Goal: Task Accomplishment & Management: Use online tool/utility

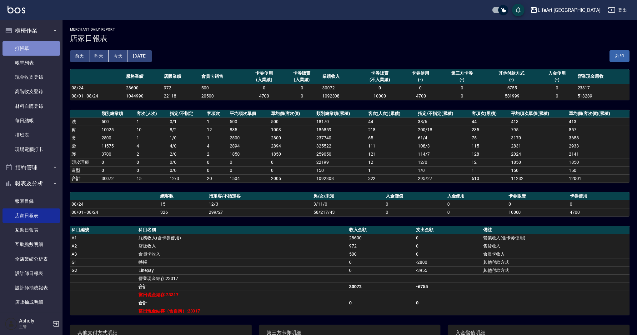
click at [41, 45] on link "打帳單" at bounding box center [30, 48] width 57 height 14
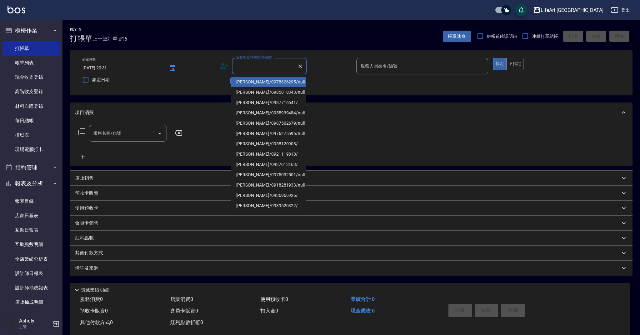
click at [277, 64] on input "顧客姓名/手機號碼/編號" at bounding box center [265, 66] width 60 height 11
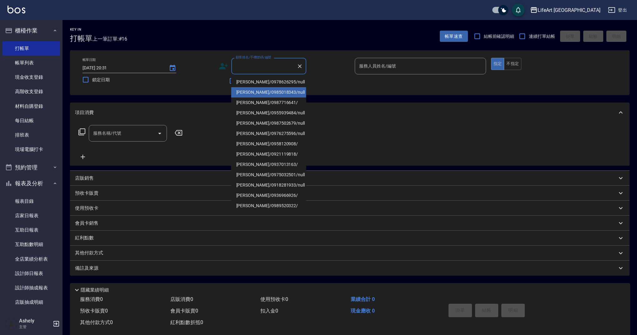
click at [262, 87] on li "李心彤/0985018343/null" at bounding box center [268, 92] width 75 height 10
type input "李心彤/0985018343/null"
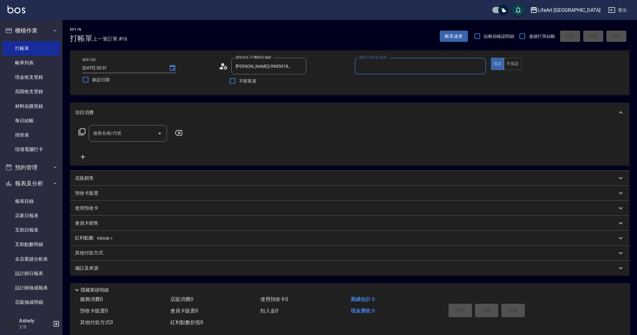
type input "Finney-f"
drag, startPoint x: 129, startPoint y: 139, endPoint x: 134, endPoint y: 135, distance: 5.8
click at [130, 139] on div "服務名稱/代號" at bounding box center [128, 133] width 78 height 17
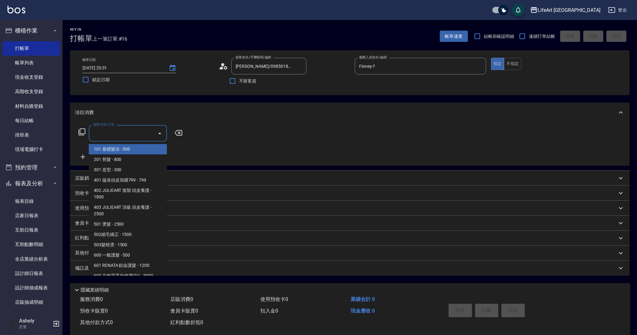
click at [130, 146] on span "101 基礎髮浴 - 500" at bounding box center [128, 149] width 78 height 10
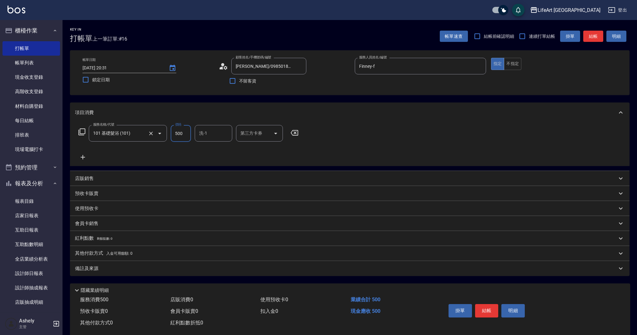
drag, startPoint x: 186, startPoint y: 133, endPoint x: 160, endPoint y: 135, distance: 25.7
click at [166, 135] on div "服務名稱/代號 101 基礎髮浴 (101) 服務名稱/代號 價格 500 價格 洗-1 洗-1 第三方卡券 第三方卡券" at bounding box center [188, 133] width 227 height 17
click at [156, 135] on icon "Open" at bounding box center [159, 133] width 7 height 7
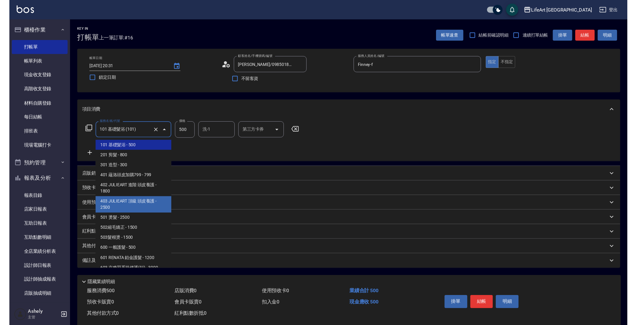
scroll to position [80, 0]
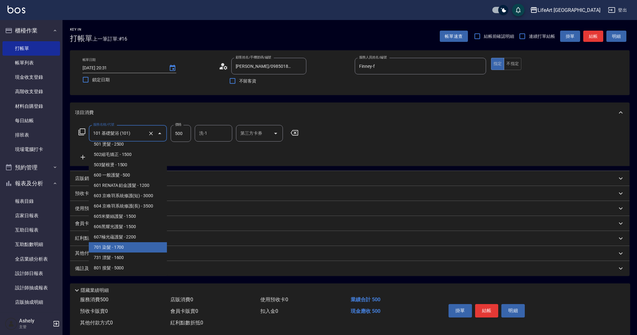
click at [137, 251] on span "701 染髮 - 1700" at bounding box center [128, 247] width 78 height 10
type input "701 染髮(701)"
type input "1700"
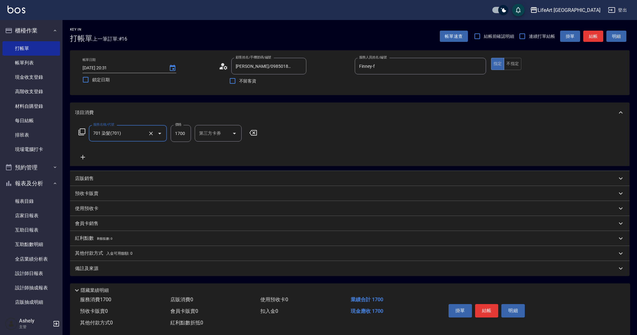
click at [83, 156] on icon at bounding box center [83, 157] width 4 height 4
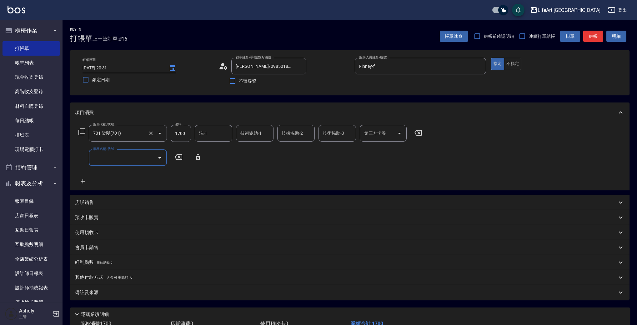
click at [114, 147] on label "服務名稱/代號" at bounding box center [103, 149] width 21 height 5
click at [114, 152] on input "服務名稱/代號" at bounding box center [123, 157] width 63 height 11
click at [144, 139] on input "701 染髮(701)" at bounding box center [119, 133] width 55 height 11
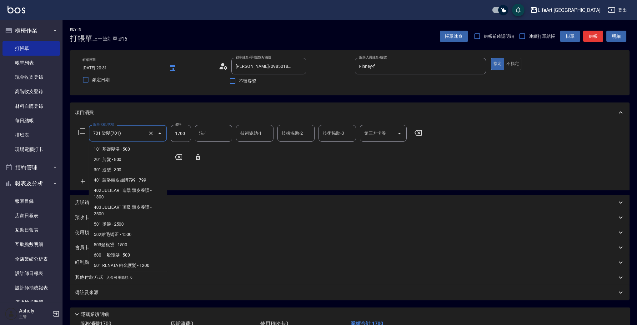
scroll to position [61, 0]
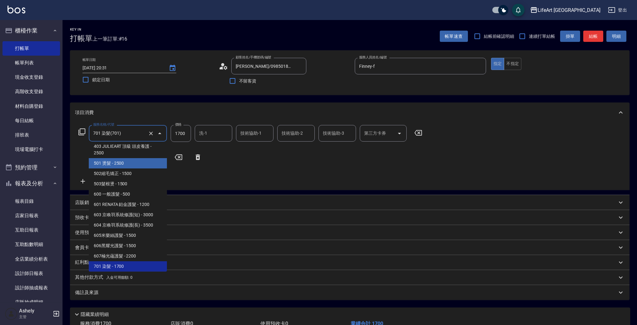
click at [236, 164] on div "服務名稱/代號 701 染髮(701) 服務名稱/代號 價格 1700 價格 洗-1 洗-1 技術協助-1 技術協助-1 技術協助-2 技術協助-2 技術協助…" at bounding box center [250, 155] width 351 height 60
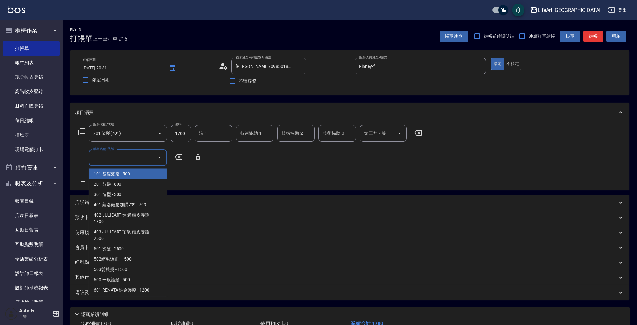
click at [137, 160] on input "服務名稱/代號" at bounding box center [123, 157] width 63 height 11
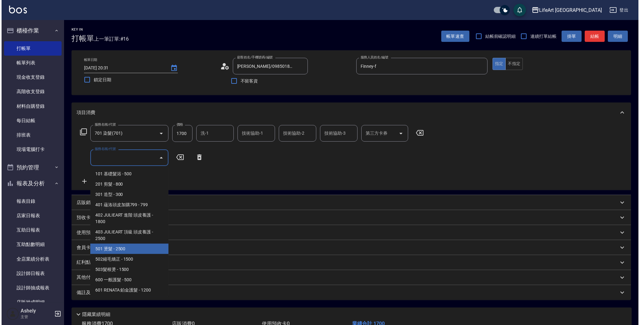
scroll to position [84, 0]
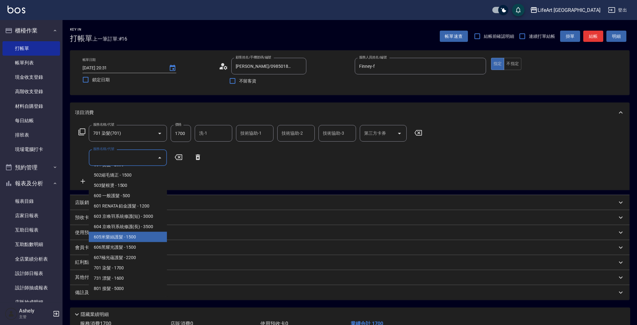
click at [148, 238] on span "605米樂絲護髮 - 1500" at bounding box center [128, 237] width 78 height 10
type input "605米樂絲護髮(605)"
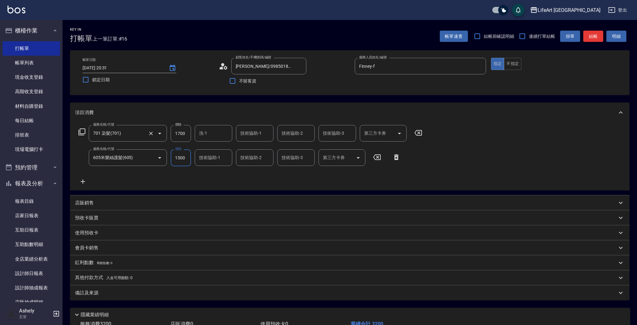
drag, startPoint x: 187, startPoint y: 132, endPoint x: 159, endPoint y: 130, distance: 28.2
click at [158, 130] on div "服務名稱/代號 701 染髮(701) 服務名稱/代號 價格 1700 價格 洗-1 洗-1 技術協助-1 技術協助-1 技術協助-2 技術協助-2 技術協助…" at bounding box center [250, 133] width 351 height 17
click at [173, 134] on input "1700" at bounding box center [181, 133] width 20 height 17
type input "3200"
click at [124, 295] on div "備註及來源" at bounding box center [346, 293] width 542 height 7
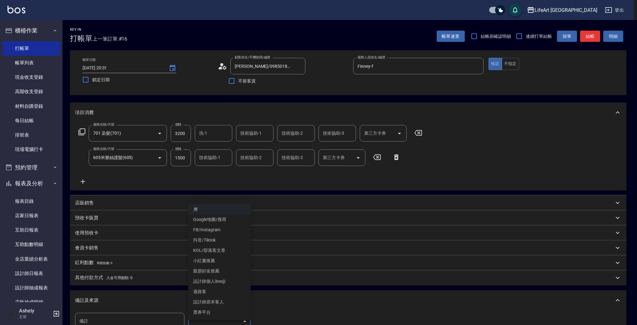
click at [205, 322] on body "LifeArt 蘆洲 登出 櫃檯作業 打帳單 帳單列表 現金收支登錄 高階收支登錄 材料自購登錄 每日結帳 排班表 現場電腦打卡 預約管理 預約管理 單日預約…" at bounding box center [318, 205] width 637 height 410
click at [202, 303] on li "設計師原本客人" at bounding box center [219, 302] width 62 height 10
type input "設計師原本客人"
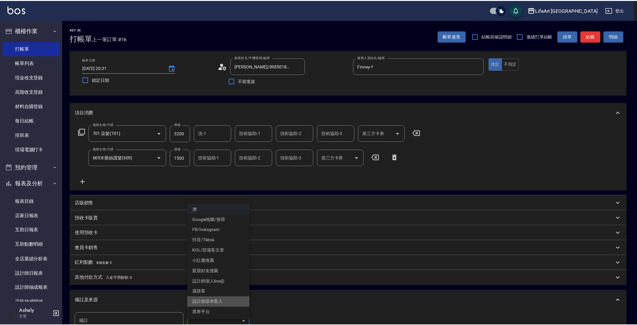
scroll to position [5, 0]
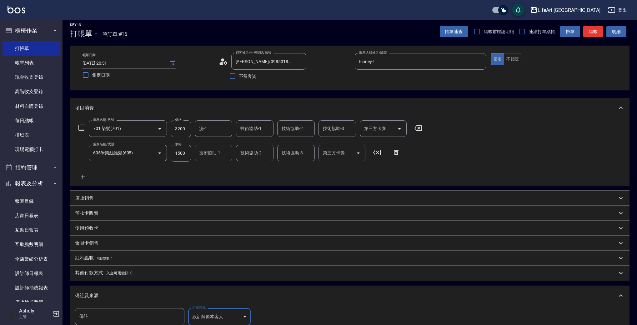
click at [113, 271] on span "入金可用餘額: 0" at bounding box center [119, 273] width 27 height 4
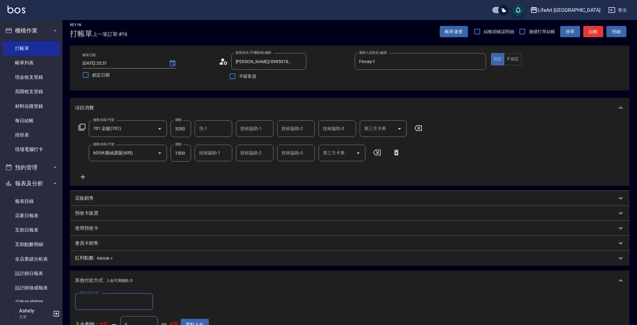
click at [117, 298] on input "其他付款方式" at bounding box center [114, 301] width 72 height 11
click at [90, 261] on span "Linepay" at bounding box center [114, 265] width 78 height 10
type input "Linepay"
drag, startPoint x: 169, startPoint y: 302, endPoint x: 147, endPoint y: 297, distance: 22.3
click at [147, 297] on div "其他付款方式 Linepay 其他付款方式 Linepay金額 0 Linepay金額" at bounding box center [142, 301] width 134 height 17
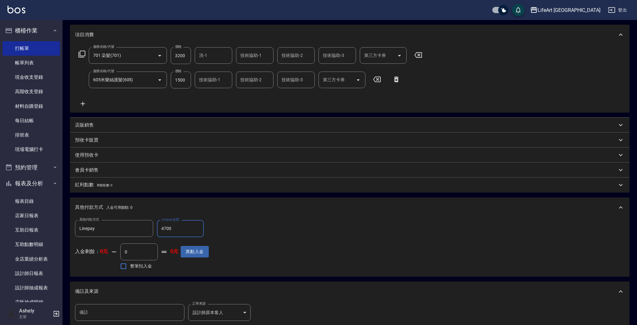
scroll to position [0, 0]
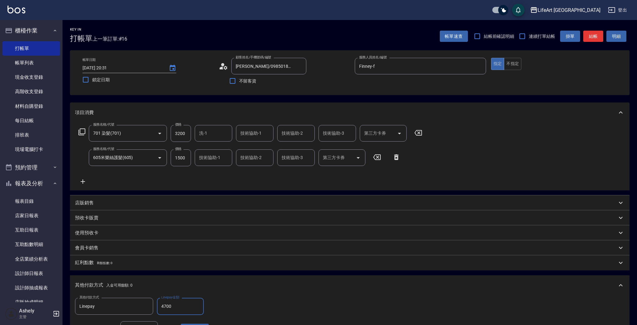
type input "4700"
click at [217, 136] on input "洗-1" at bounding box center [213, 133] width 32 height 11
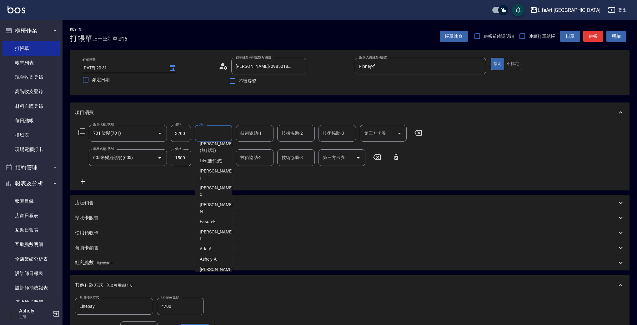
click at [217, 292] on div "Ally (無代號)" at bounding box center [213, 297] width 37 height 10
type input "Ally(無代號)"
type input "0"
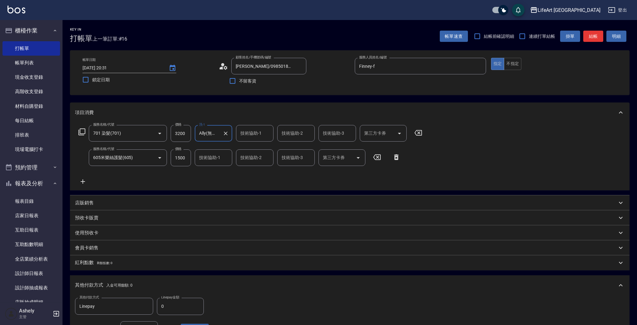
click at [218, 152] on input "技術協助-1" at bounding box center [213, 157] width 32 height 11
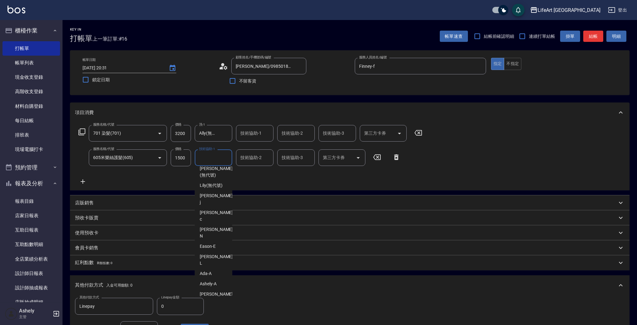
click at [221, 318] on span "Ally (無代號)" at bounding box center [211, 321] width 23 height 7
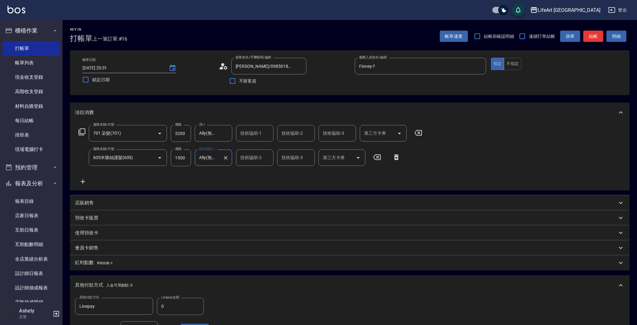
type input "Ally(無代號)"
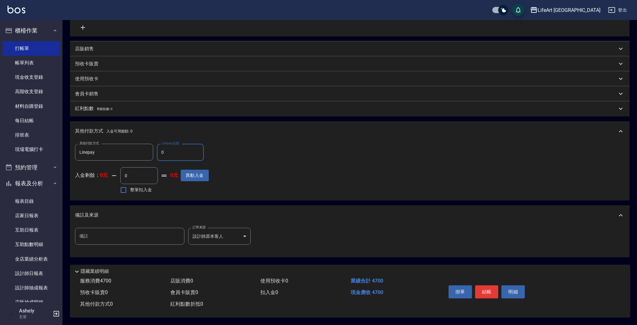
drag, startPoint x: 168, startPoint y: 144, endPoint x: 187, endPoint y: 148, distance: 19.4
click at [187, 148] on input "0" at bounding box center [180, 152] width 47 height 17
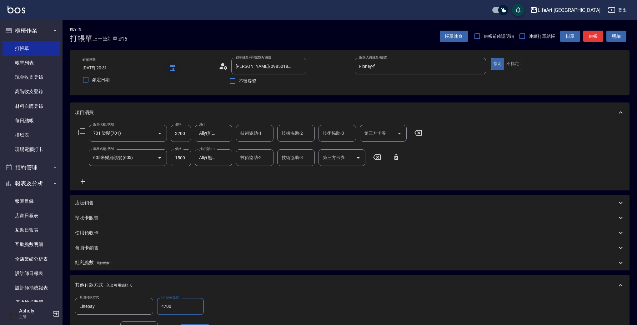
type input "4700"
click at [172, 63] on button "Choose date, selected date is 2025-08-24" at bounding box center [172, 68] width 15 height 15
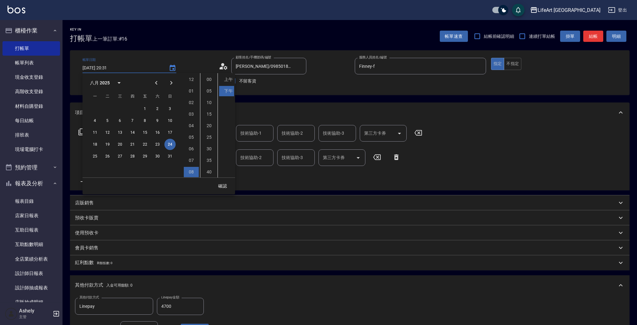
scroll to position [35, 0]
click at [94, 156] on button "25" at bounding box center [94, 156] width 11 height 11
type input "2025/08/25 20:31"
click at [219, 184] on button "確認" at bounding box center [222, 186] width 20 height 12
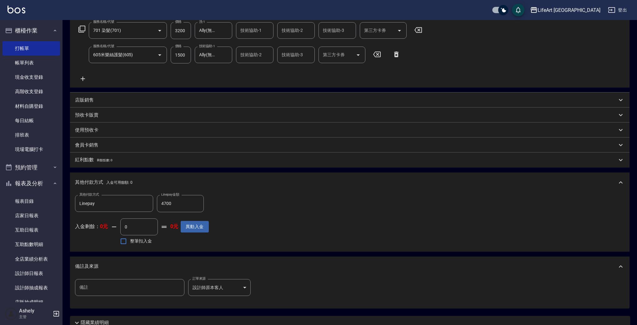
scroll to position [157, 0]
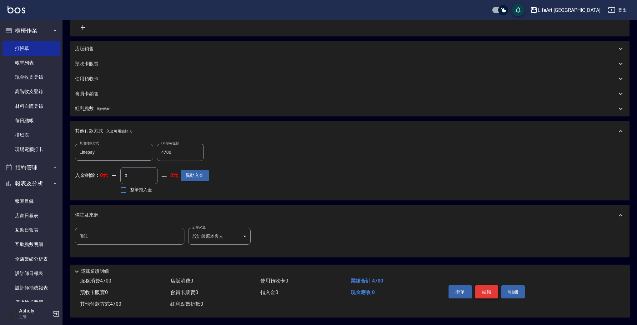
click at [487, 288] on button "結帳" at bounding box center [486, 291] width 23 height 13
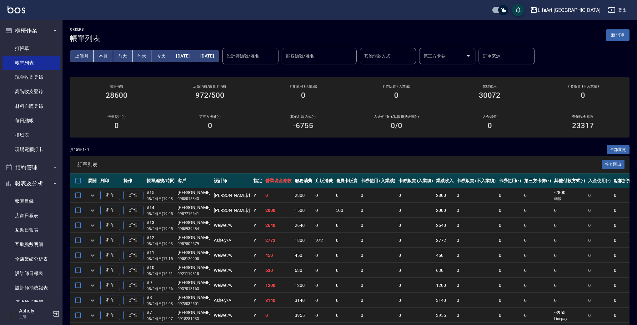
click at [195, 57] on button "[DATE]" at bounding box center [183, 56] width 24 height 12
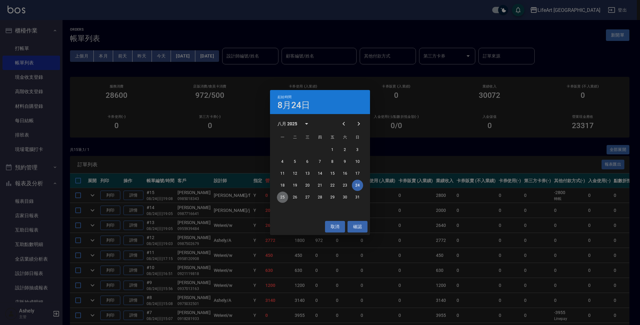
click at [281, 195] on button "25" at bounding box center [282, 197] width 11 height 11
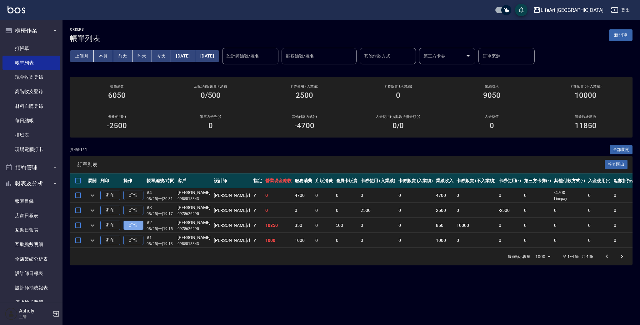
click at [139, 224] on link "詳情" at bounding box center [133, 226] width 20 height 10
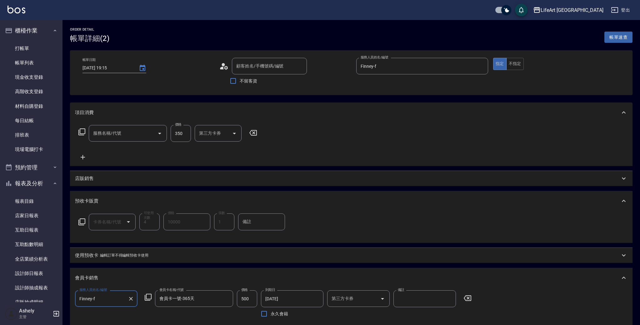
type input "2025/08/25 19:15"
type input "Finney-f"
type input "賴郁庭/0978626295/null"
type input "101 基礎髮浴 (101)"
type input "京喚羽護髮4次(T3)"
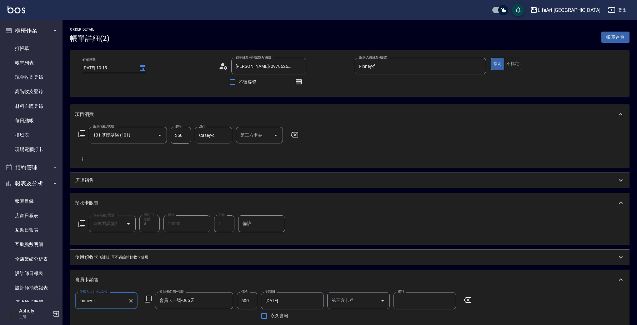
scroll to position [186, 0]
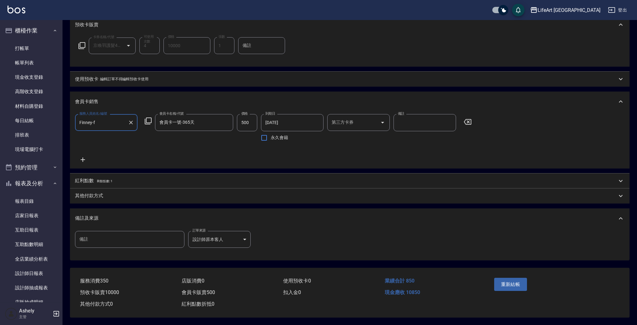
click at [110, 194] on div "其他付款方式" at bounding box center [346, 195] width 542 height 7
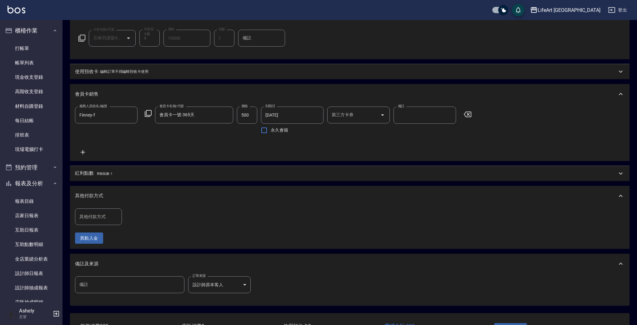
click at [100, 225] on div "其他付款方式" at bounding box center [98, 216] width 47 height 17
click at [107, 269] on span "信用卡" at bounding box center [98, 268] width 47 height 10
type input "信用卡"
drag, startPoint x: 136, startPoint y: 219, endPoint x: 120, endPoint y: 220, distance: 16.6
click at [120, 220] on div "其他付款方式 信用卡 其他付款方式 信用卡金額 0 信用卡金額" at bounding box center [125, 216] width 101 height 17
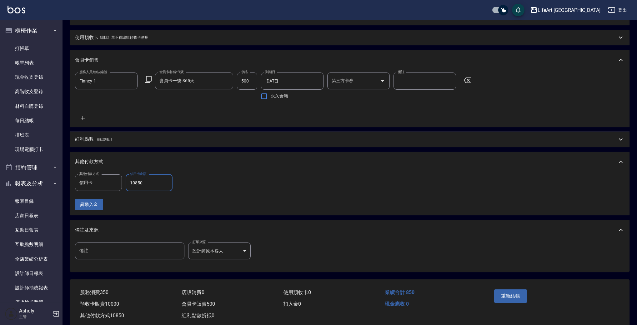
scroll to position [239, 0]
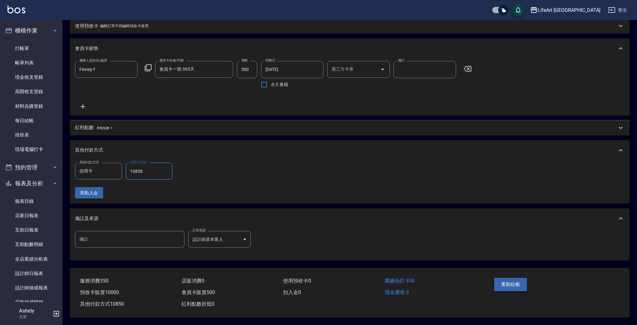
type input "10850"
click at [517, 282] on button "重新結帳" at bounding box center [510, 284] width 33 height 13
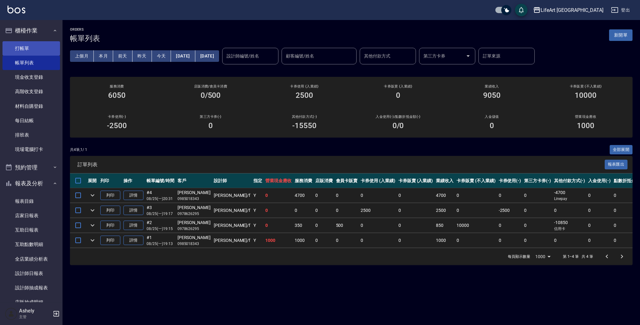
click at [34, 46] on link "打帳單" at bounding box center [30, 48] width 57 height 14
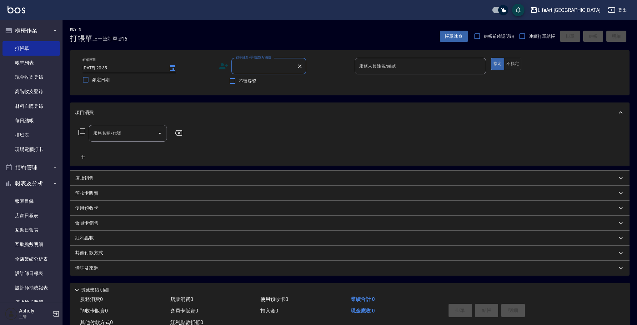
click at [257, 67] on input "顧客姓名/手機號碼/編號" at bounding box center [264, 66] width 60 height 11
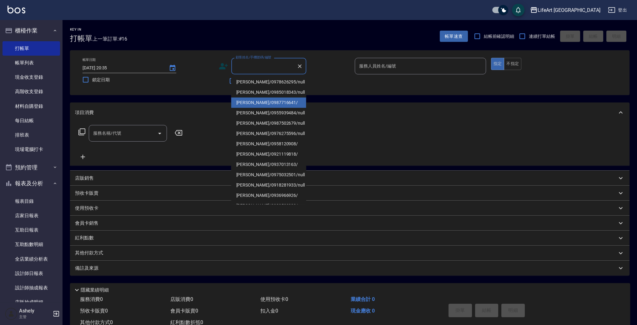
click at [262, 104] on li "陳念慈/0987716641/" at bounding box center [268, 102] width 75 height 10
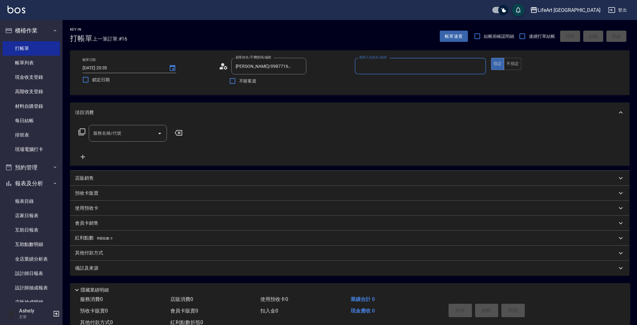
type input "陳念慈/0987716641/"
type input "Jessica-j"
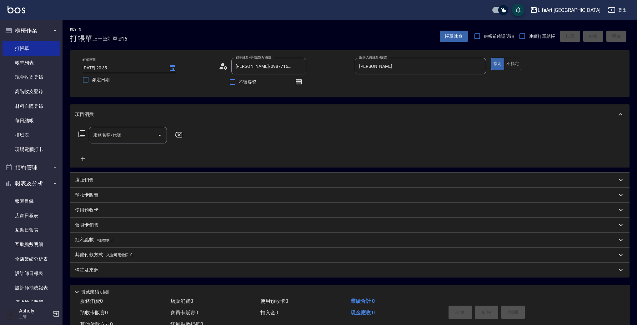
click at [222, 67] on icon at bounding box center [221, 68] width 4 height 3
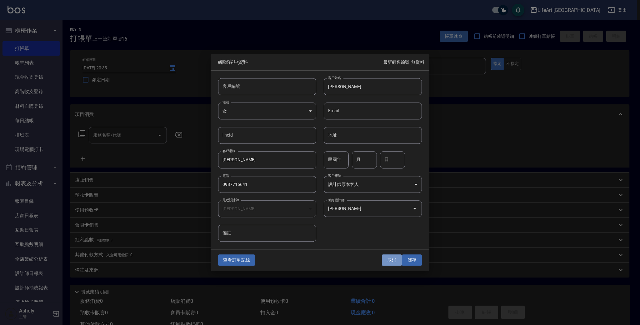
click at [398, 256] on button "取消" at bounding box center [392, 260] width 20 height 12
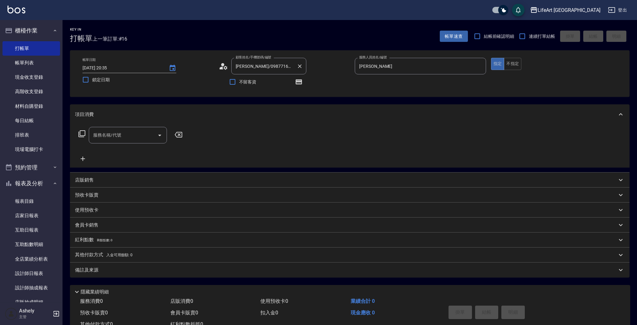
click at [300, 65] on icon "Clear" at bounding box center [300, 66] width 6 height 6
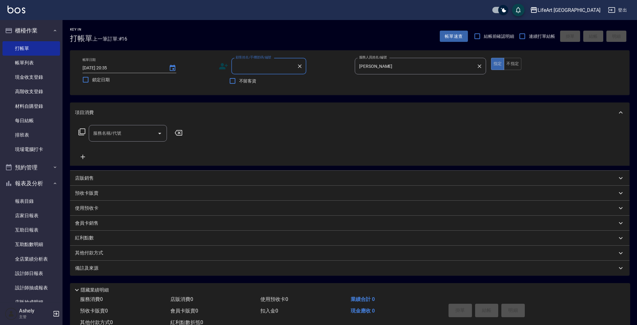
click at [481, 64] on icon "Clear" at bounding box center [479, 66] width 6 height 6
click at [258, 65] on div "顧客姓名/手機號碼/編號 顧客姓名/手機號碼/編號" at bounding box center [268, 66] width 75 height 17
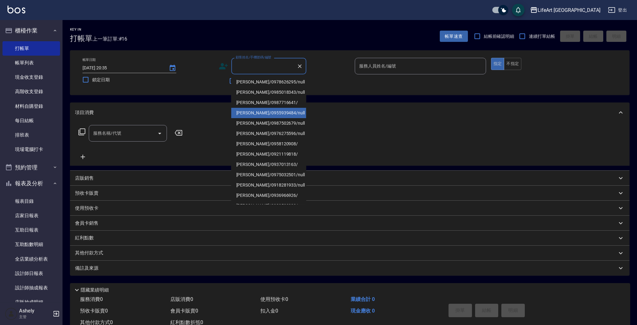
click at [267, 112] on li "李佳馨/0955939484/null" at bounding box center [268, 113] width 75 height 10
type input "李佳馨/0955939484/null"
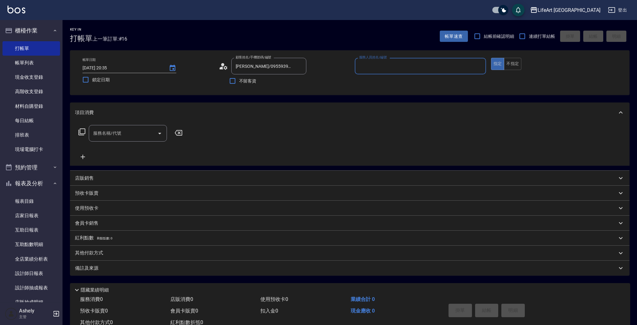
click at [221, 65] on icon at bounding box center [223, 66] width 9 height 9
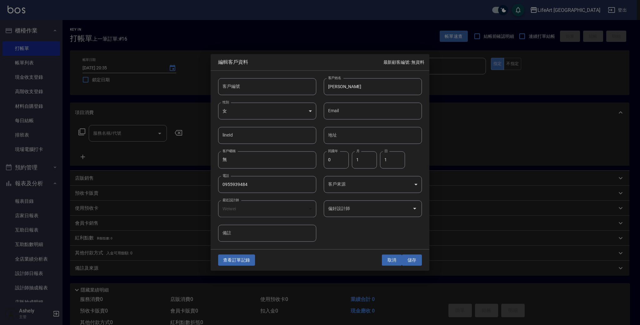
click at [392, 257] on button "取消" at bounding box center [392, 260] width 20 height 12
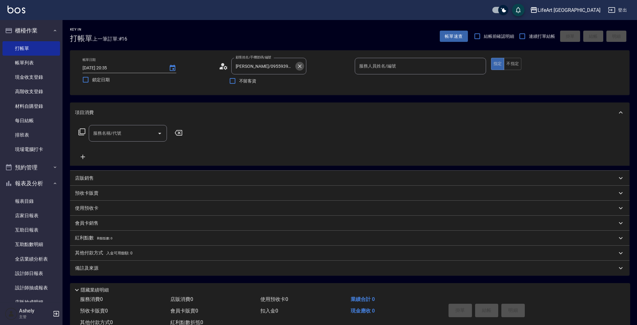
click at [300, 67] on icon "Clear" at bounding box center [300, 66] width 6 height 6
click at [235, 79] on input "不留客資" at bounding box center [232, 80] width 13 height 13
checkbox input "true"
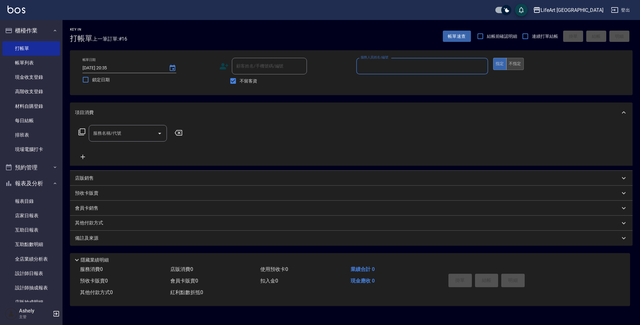
click at [509, 62] on button "不指定" at bounding box center [514, 64] width 17 height 12
click at [404, 61] on input "服務人員姓名/編號" at bounding box center [422, 66] width 126 height 11
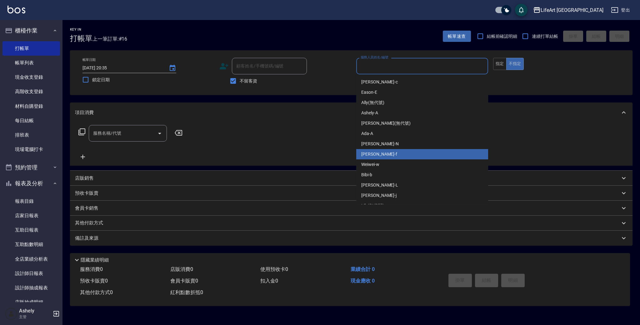
click at [383, 152] on div "Finney -f" at bounding box center [422, 154] width 132 height 10
type input "Finney-f"
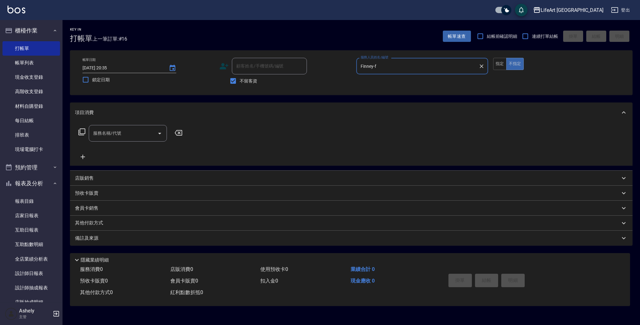
click at [117, 139] on input "服務名稱/代號" at bounding box center [123, 133] width 63 height 11
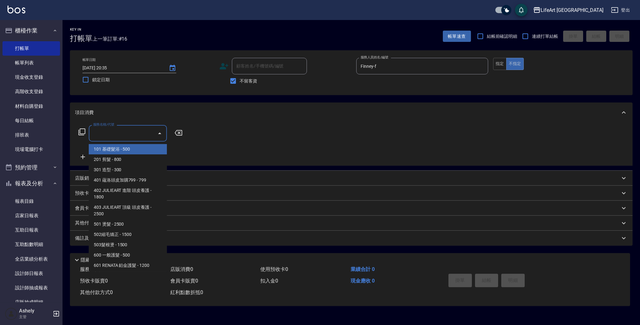
click at [122, 147] on span "101 基礎髮浴 - 500" at bounding box center [128, 149] width 78 height 10
type input "101 基礎髮浴 (101)"
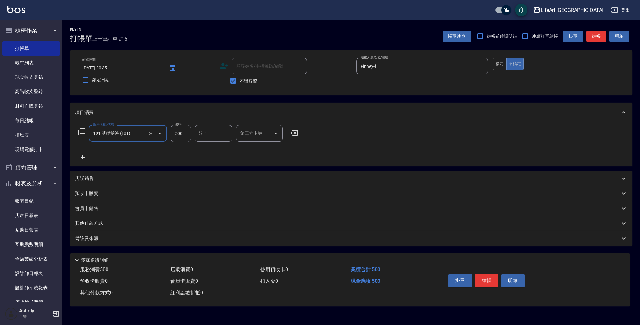
click at [636, 203] on div "Key In 打帳單 上一筆訂單:#16 帳單速查 結帳前確認明細 連續打單結帳 掛單 結帳 明細 帳單日期 2025/08/24 20:35 鎖定日期 顧客…" at bounding box center [350, 167] width 577 height 294
click at [209, 130] on input "洗-1" at bounding box center [213, 133] width 32 height 11
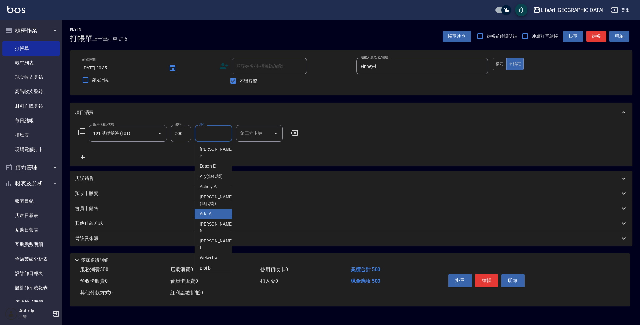
drag, startPoint x: 232, startPoint y: 251, endPoint x: 232, endPoint y: 257, distance: 6.6
click at [232, 255] on div "Key In 打帳單 上一筆訂單:#16 帳單速查 結帳前確認明細 連續打單結帳 掛單 結帳 明細 帳單日期 2025/08/24 20:35 鎖定日期 顧客…" at bounding box center [350, 167] width 577 height 294
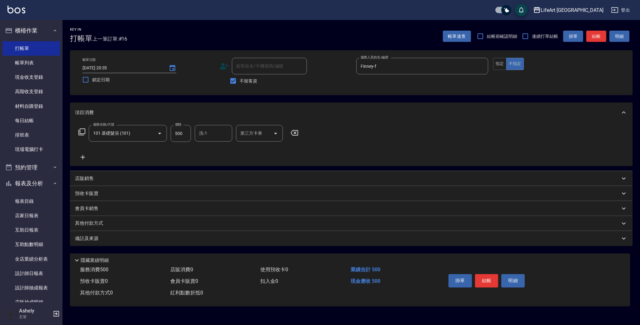
click at [212, 141] on div "洗-1" at bounding box center [213, 133] width 37 height 17
click at [215, 292] on div "Lily (無代號)" at bounding box center [213, 297] width 37 height 10
type input "Lily(無代號)"
drag, startPoint x: 187, startPoint y: 250, endPoint x: 179, endPoint y: 243, distance: 10.7
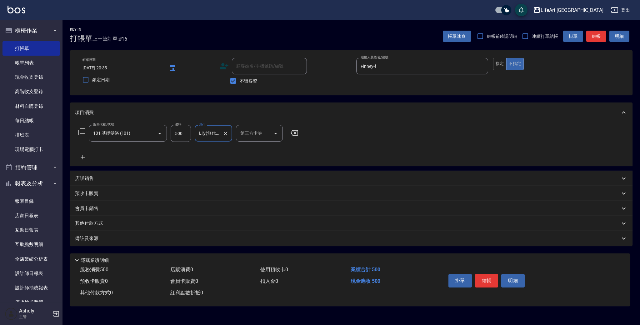
click at [187, 250] on div "Key In 打帳單 上一筆訂單:#16 帳單速查 結帳前確認明細 連續打單結帳 掛單 結帳 明細 帳單日期 2025/08/24 20:35 鎖定日期 顧客…" at bounding box center [350, 167] width 577 height 294
click at [174, 238] on div "備註及來源" at bounding box center [347, 238] width 545 height 7
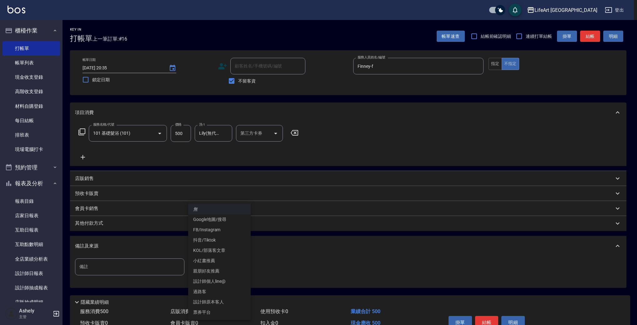
click at [213, 266] on body "LifeArt 蘆洲 登出 櫃檯作業 打帳單 帳單列表 現金收支登錄 高階收支登錄 材料自購登錄 每日結帳 排班表 現場電腦打卡 預約管理 預約管理 單日預約…" at bounding box center [318, 178] width 637 height 356
click at [215, 303] on li "設計師原本客人" at bounding box center [219, 302] width 62 height 10
click at [216, 269] on body "LifeArt 蘆洲 登出 櫃檯作業 打帳單 帳單列表 現金收支登錄 高階收支登錄 材料自購登錄 每日結帳 排班表 現場電腦打卡 預約管理 預約管理 單日預約…" at bounding box center [318, 178] width 637 height 356
click at [207, 220] on li "Google地圖/搜尋" at bounding box center [219, 219] width 62 height 10
type input "Google地圖/搜尋"
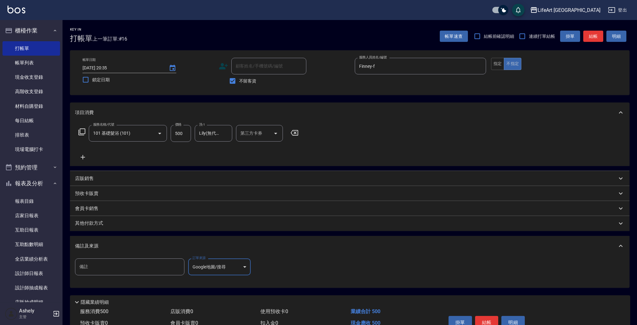
click at [134, 241] on div "備註及來源" at bounding box center [349, 246] width 559 height 20
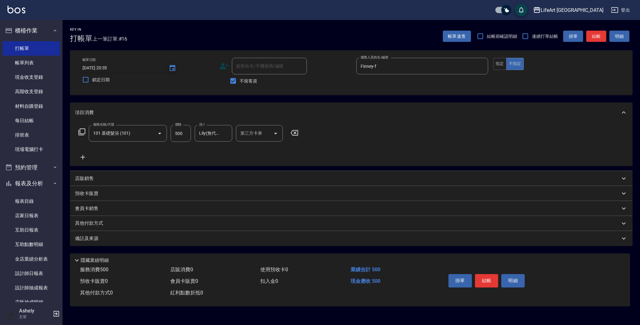
click at [170, 69] on icon "Choose date, selected date is 2025-08-24" at bounding box center [173, 68] width 6 height 6
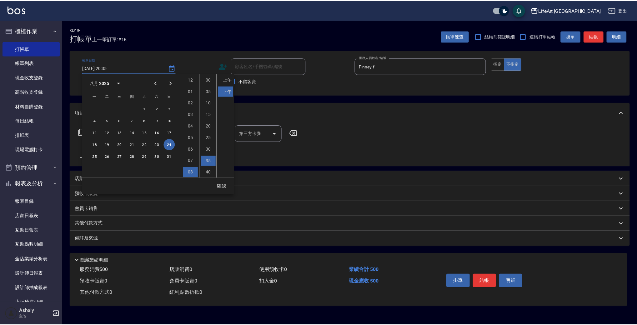
scroll to position [35, 0]
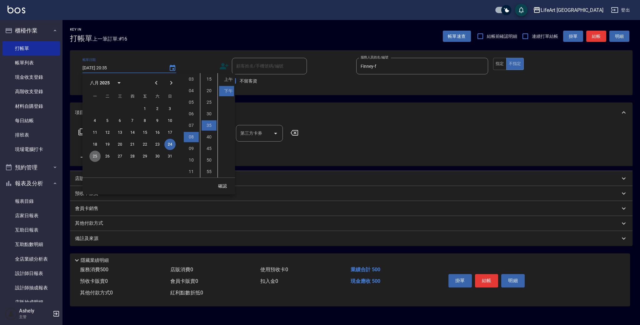
click at [95, 156] on button "25" at bounding box center [94, 156] width 11 height 11
type input "2025/08/25 20:35"
click at [482, 281] on button "結帳" at bounding box center [486, 280] width 23 height 13
